Goal: Information Seeking & Learning: Understand process/instructions

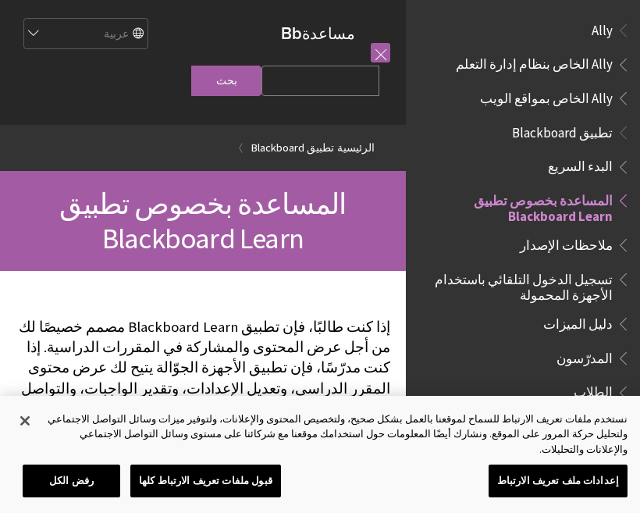
scroll to position [162, 0]
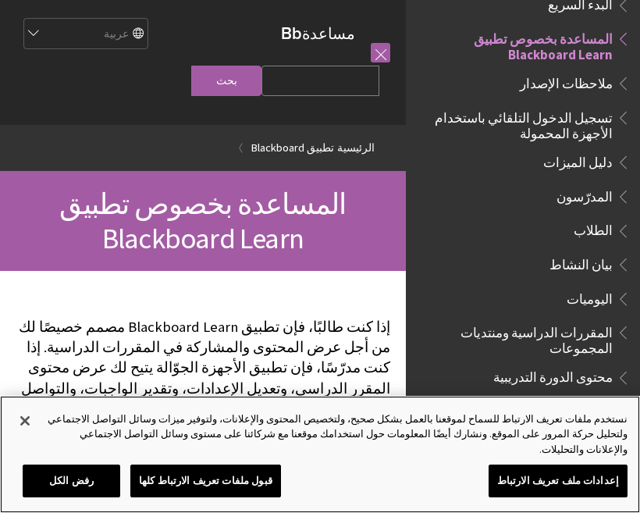
click at [86, 481] on button "رفض الكل" at bounding box center [72, 481] width 98 height 33
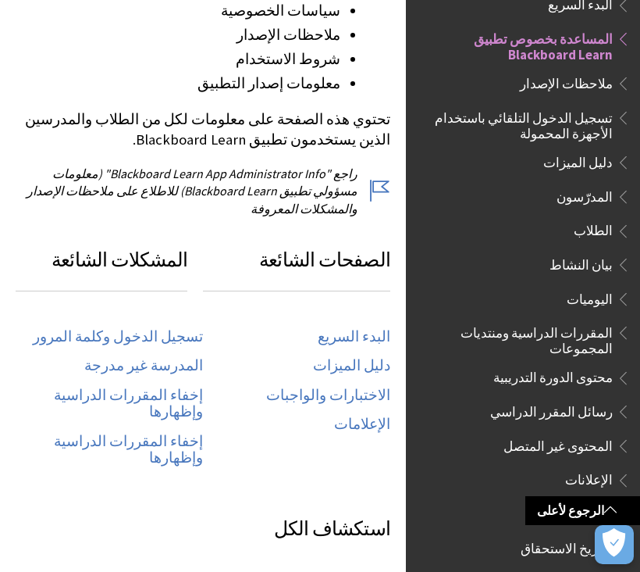
scroll to position [661, 0]
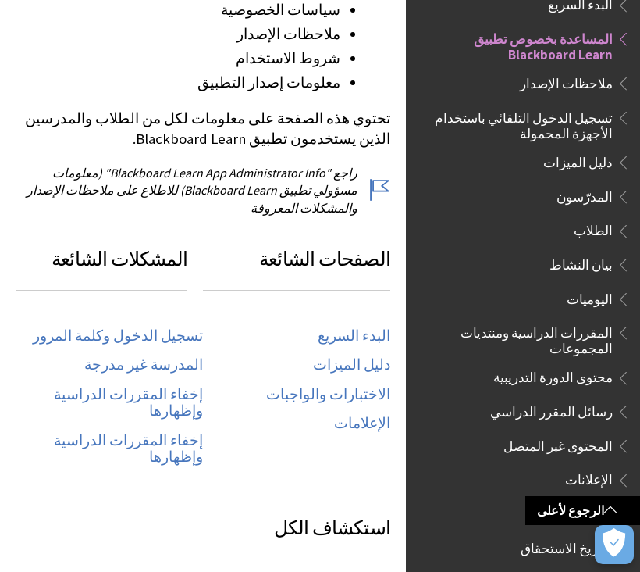
click at [180, 327] on link "تسجيل الدخول وكلمة المرور" at bounding box center [118, 336] width 170 height 18
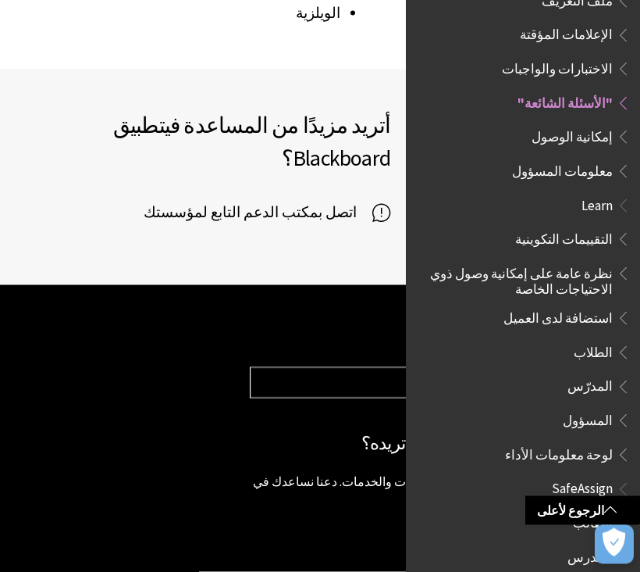
scroll to position [2749, 0]
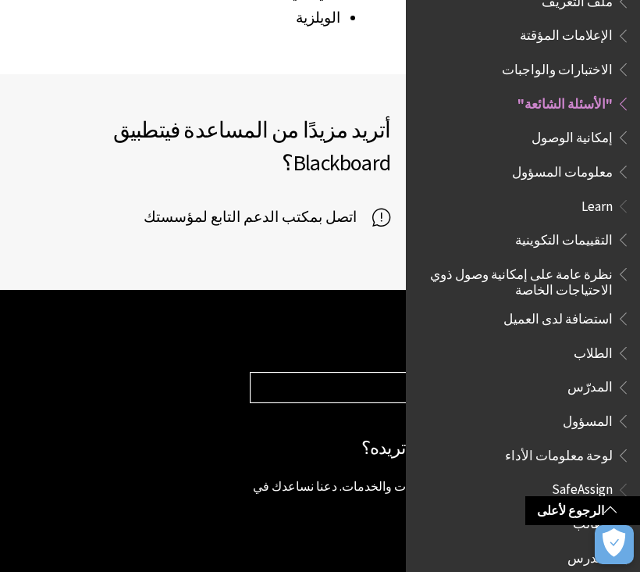
click at [275, 477] on p "تتميز Blackboard بامتلاكها للعديد من المنتجات والخدمات. دعنا نساعدك في العثور ع…" at bounding box center [437, 494] width 375 height 35
click at [270, 434] on div "ألا يبدو هذا المنتج مثل المنتج الذي تريده؟ تتميز Blackboard بامتلاكها للعديد من…" at bounding box center [437, 487] width 375 height 107
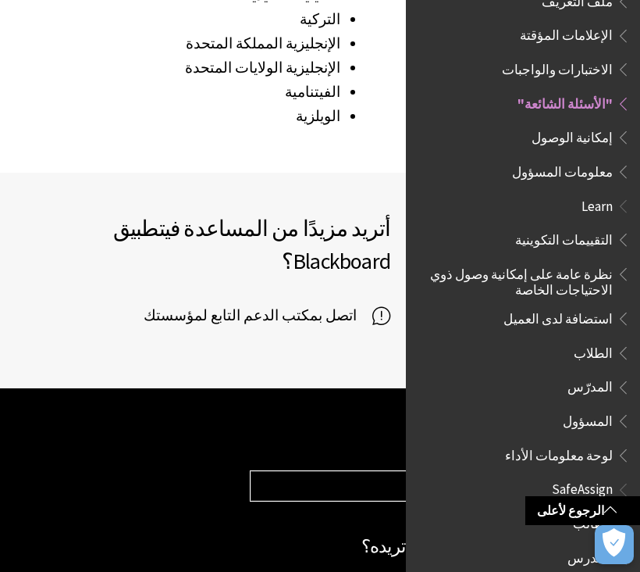
scroll to position [2653, 0]
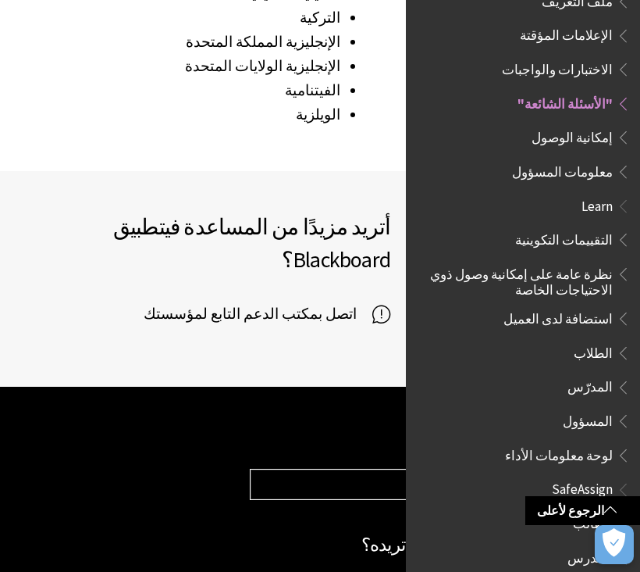
click at [616, 340] on span "الطلاب" at bounding box center [527, 353] width 208 height 27
click at [615, 340] on span "Book outline for Blackboard Learn Help" at bounding box center [621, 350] width 16 height 20
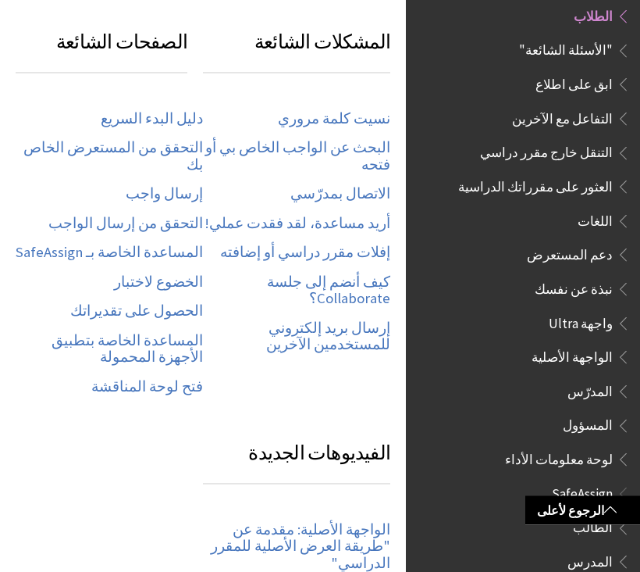
scroll to position [769, 0]
click at [359, 110] on link "نسيت كلمة مروري" at bounding box center [334, 119] width 112 height 18
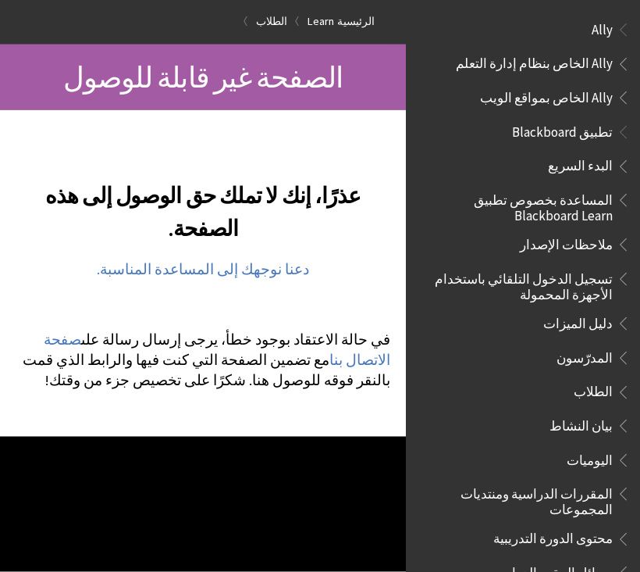
scroll to position [132, 0]
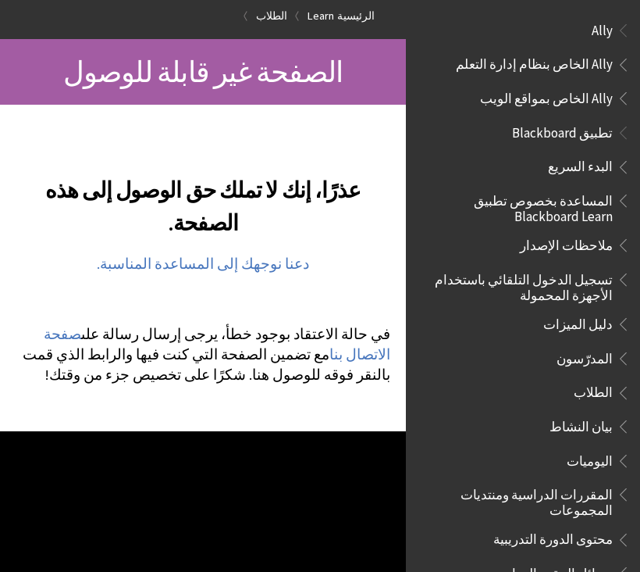
click at [64, 334] on link "صفحة الاتصال بنا" at bounding box center [217, 344] width 347 height 39
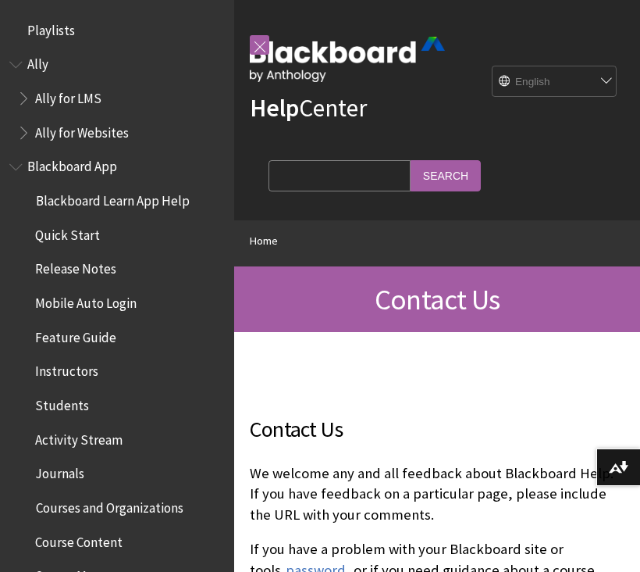
click at [598, 93] on select "English عربية Català Cymraeg Deutsch Español Suomi Français עברית Italiano 日本語 …" at bounding box center [555, 81] width 125 height 31
select select "/ar-sa/Contact_Us"
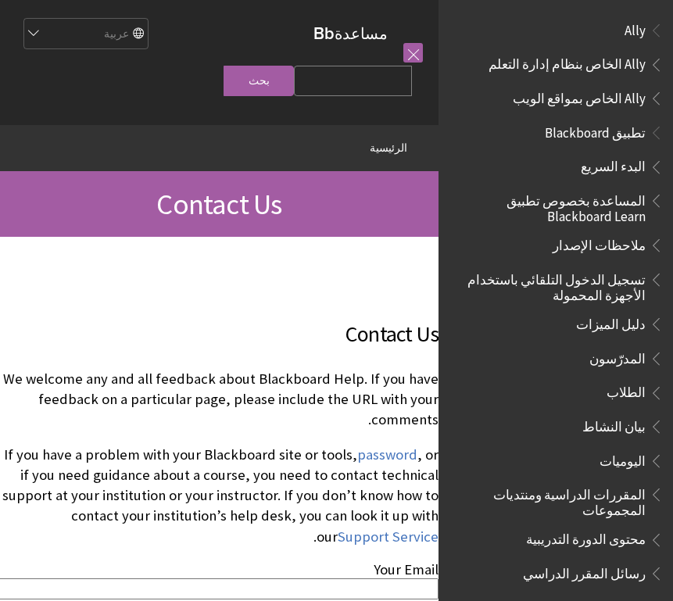
click at [628, 135] on span "تطبيق Blackboard" at bounding box center [594, 130] width 101 height 21
